Goal: Use online tool/utility: Utilize a website feature to perform a specific function

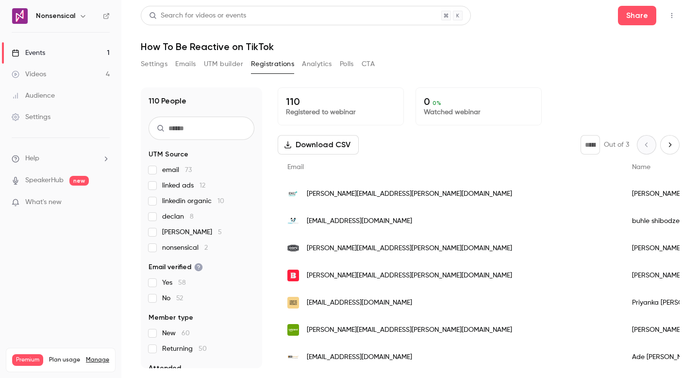
click at [218, 64] on button "UTM builder" at bounding box center [223, 64] width 39 height 16
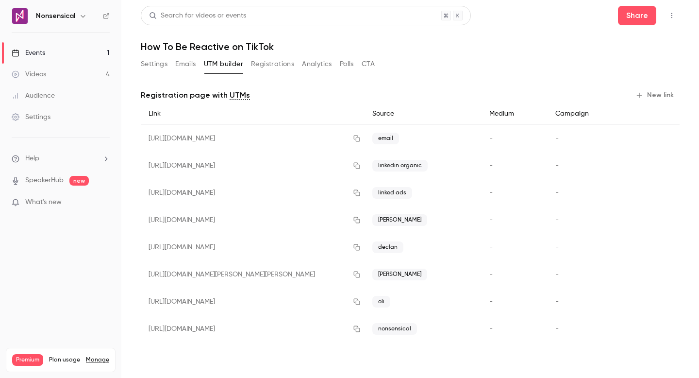
click at [664, 94] on button "New link" at bounding box center [656, 95] width 48 height 16
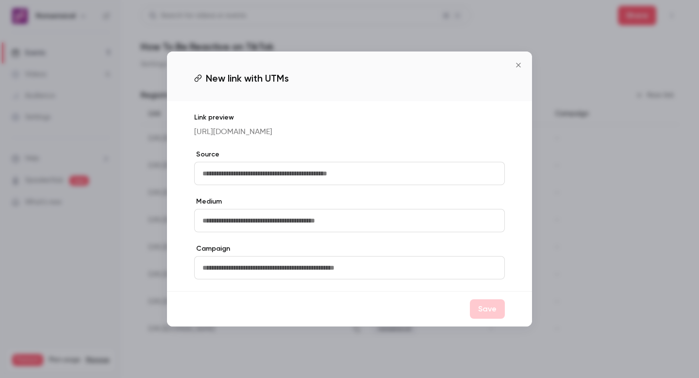
click at [394, 173] on input "text" at bounding box center [349, 173] width 311 height 23
type input "**********"
click at [485, 313] on button "Save" at bounding box center [487, 308] width 35 height 19
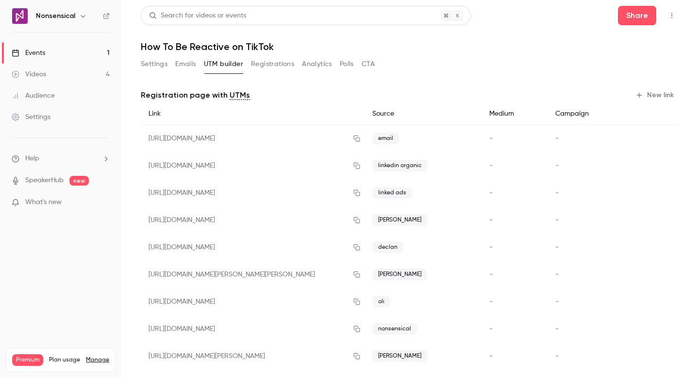
scroll to position [13, 0]
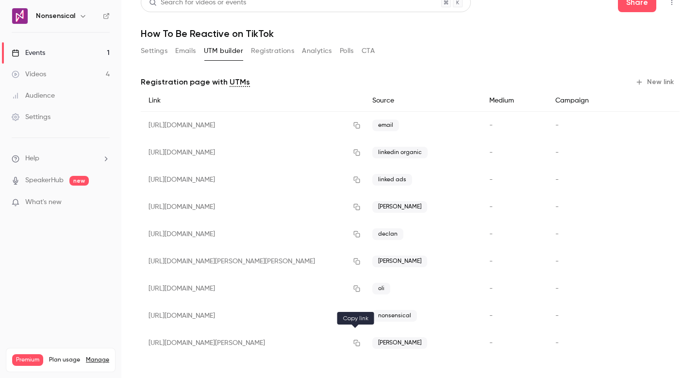
click at [354, 346] on button "button" at bounding box center [357, 343] width 16 height 16
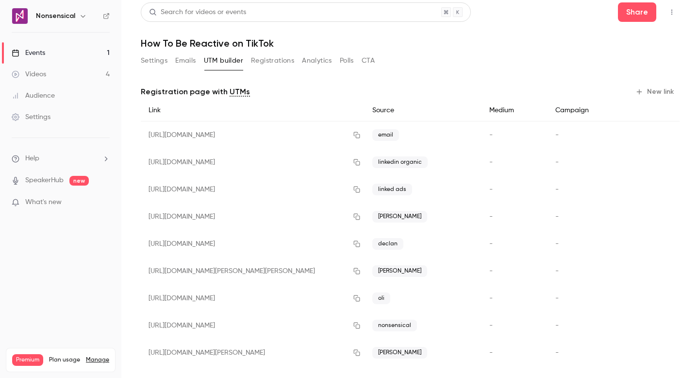
scroll to position [0, 0]
